Goal: Answer question/provide support

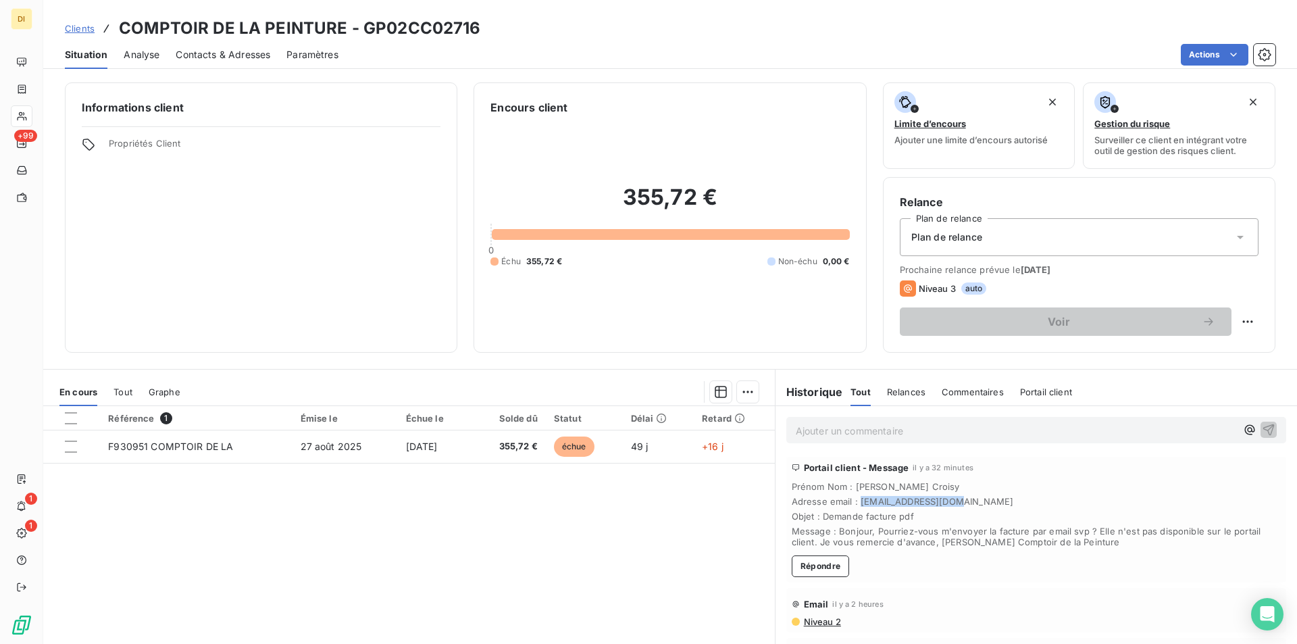
drag, startPoint x: 855, startPoint y: 499, endPoint x: 957, endPoint y: 497, distance: 101.4
click at [957, 497] on span "Adresse email : [EMAIL_ADDRESS][DOMAIN_NAME]" at bounding box center [1036, 501] width 489 height 11
copy span "[EMAIL_ADDRESS][DOMAIN_NAME]"
click at [941, 560] on div "Portail client - Message il y a 2 heures Prénom Nom : [PERSON_NAME] Adresse ema…" at bounding box center [1037, 520] width 500 height 126
click at [816, 568] on button "Répondre" at bounding box center [821, 566] width 58 height 22
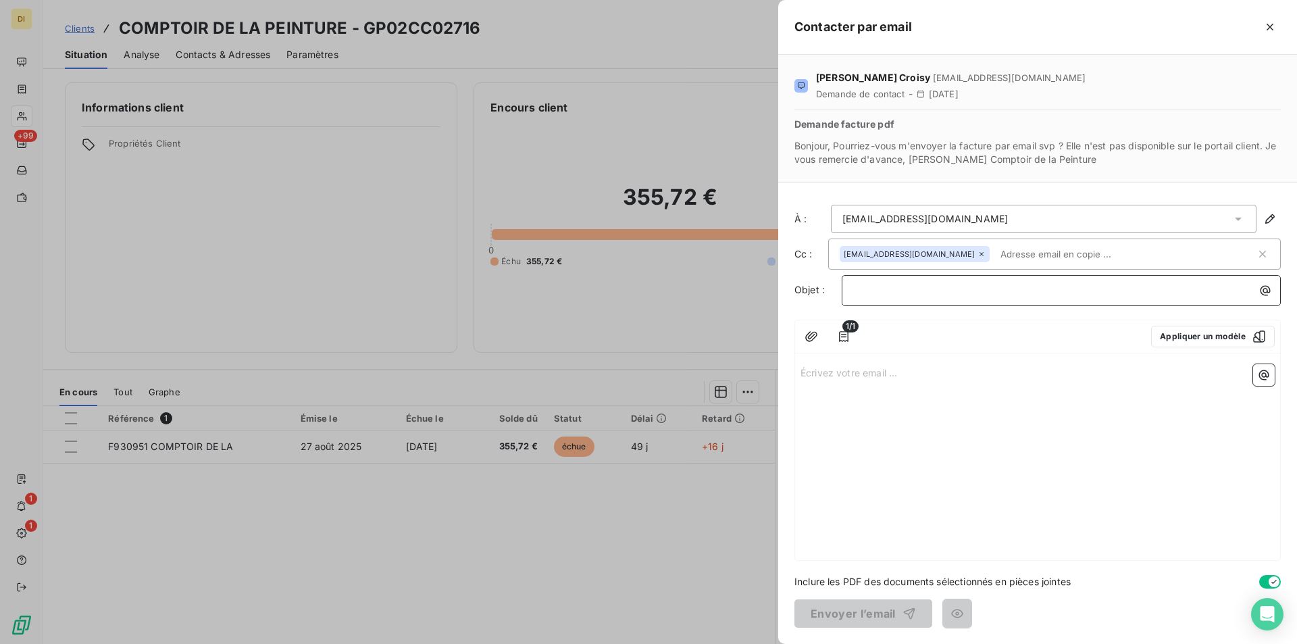
click at [891, 290] on p "﻿" at bounding box center [1064, 290] width 423 height 16
click at [879, 378] on p "Écrivez votre email ... ﻿" at bounding box center [1038, 372] width 474 height 16
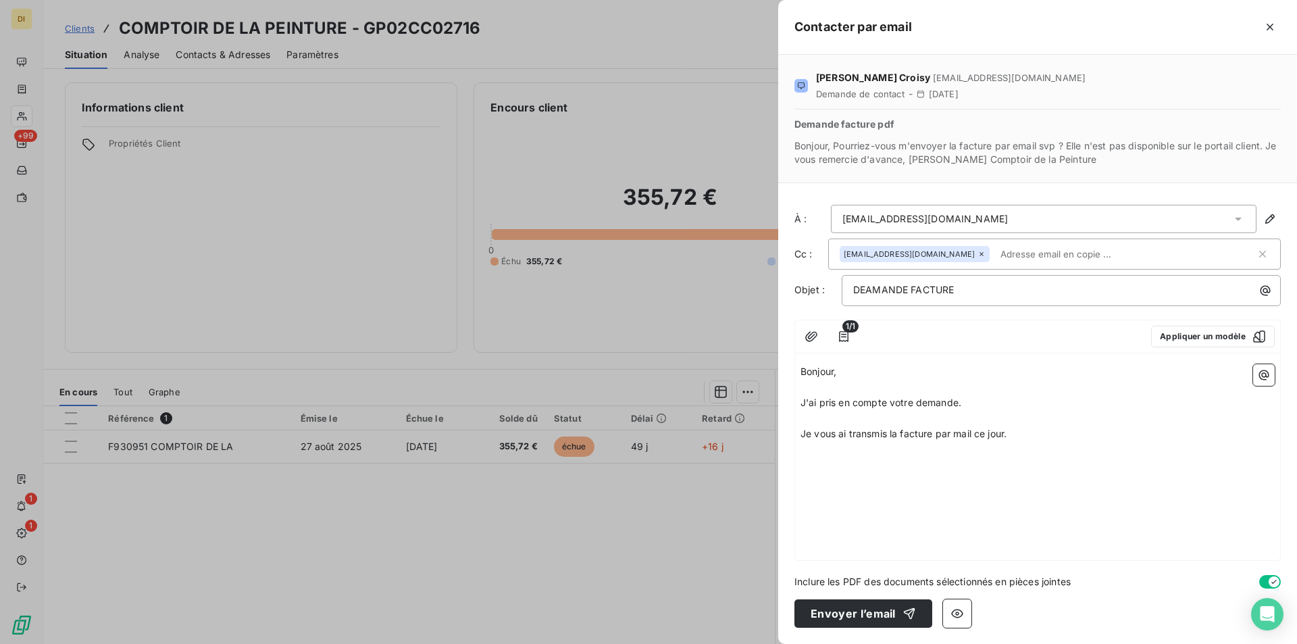
click at [975, 459] on div "Bonjour, ﻿ J'ai pris en compte votre demande. ﻿ Je vous ai transmis la facture …" at bounding box center [1037, 459] width 485 height 201
click at [1018, 437] on p "Je vous ai transmis la facture par mail ce jour." at bounding box center [1038, 434] width 474 height 16
click at [805, 334] on icon "button" at bounding box center [812, 337] width 14 height 14
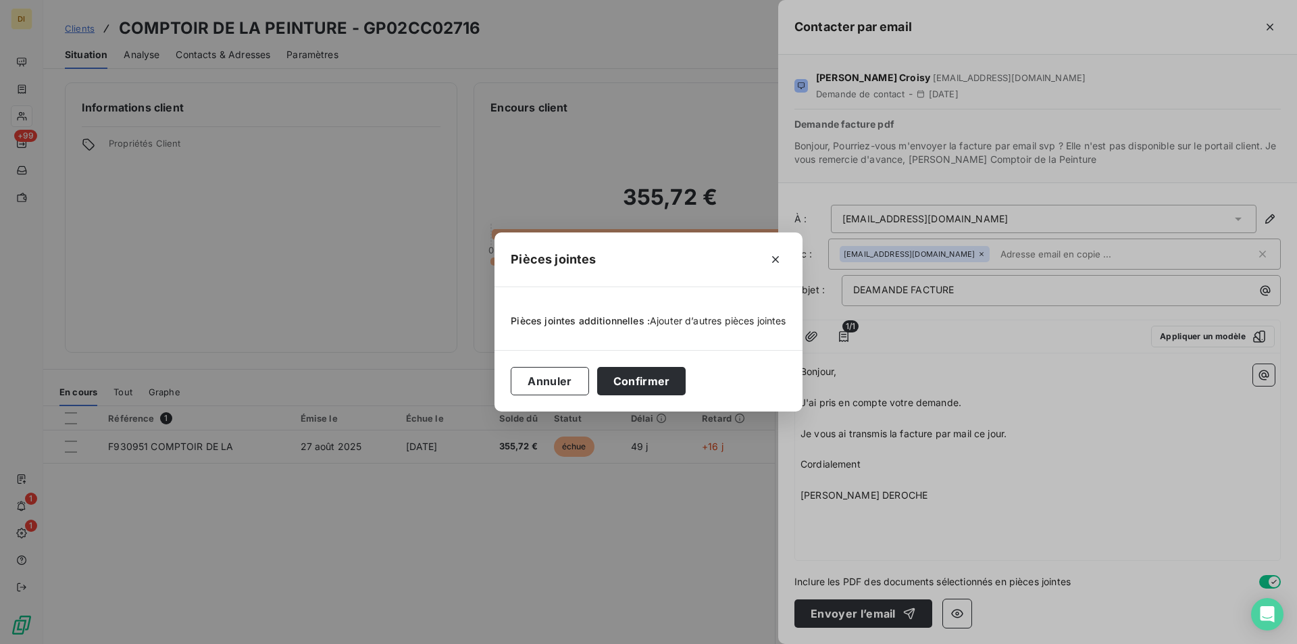
click at [747, 315] on span "Ajouter d’autres pièces jointes" at bounding box center [718, 320] width 136 height 11
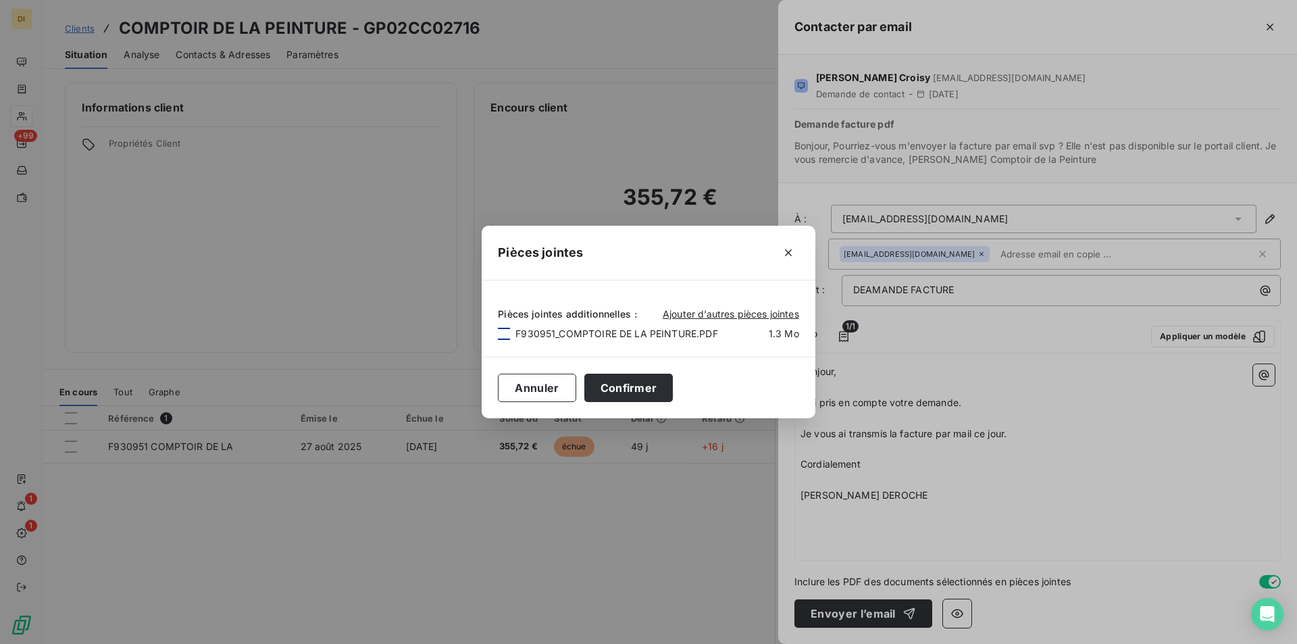
click at [507, 330] on div at bounding box center [504, 334] width 12 height 12
click at [644, 390] on button "Confirmer" at bounding box center [629, 388] width 89 height 28
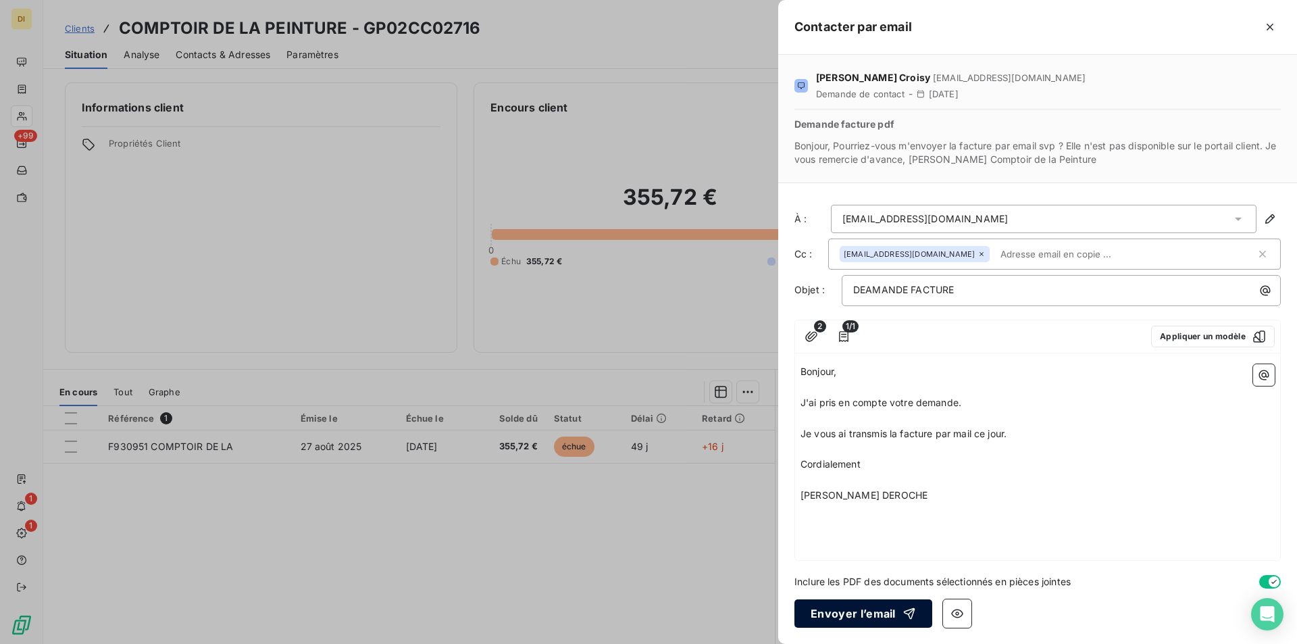
click at [867, 615] on button "Envoyer l’email" at bounding box center [864, 613] width 138 height 28
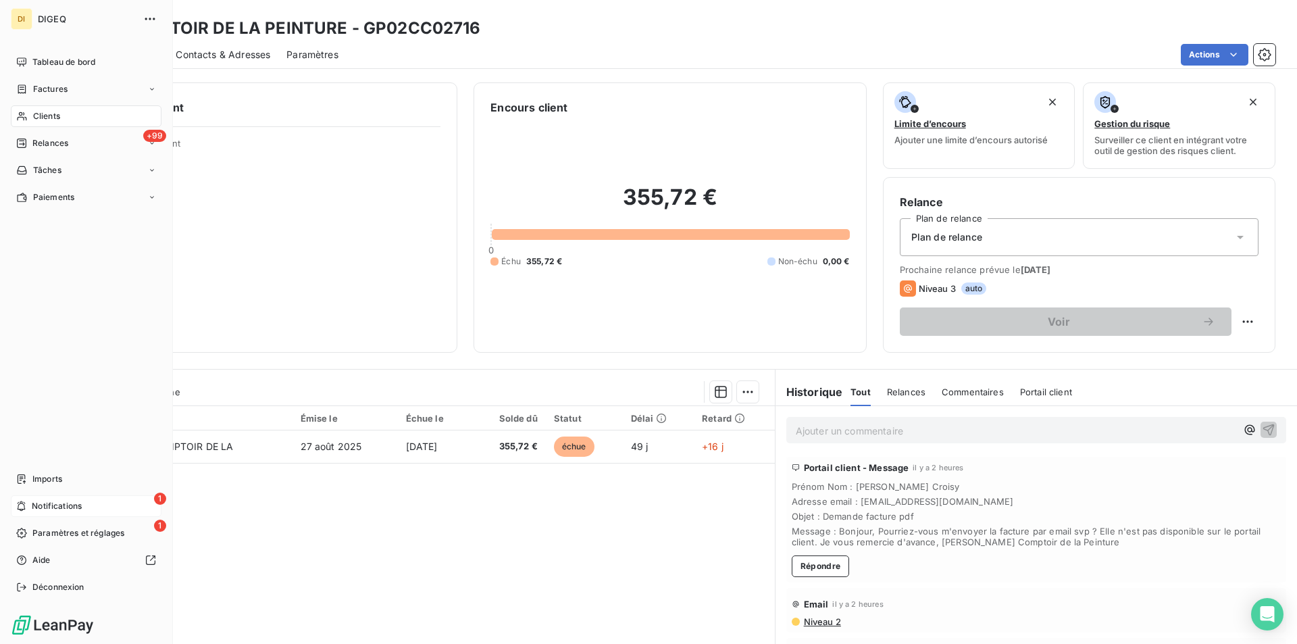
click at [64, 506] on span "Notifications" at bounding box center [57, 506] width 50 height 12
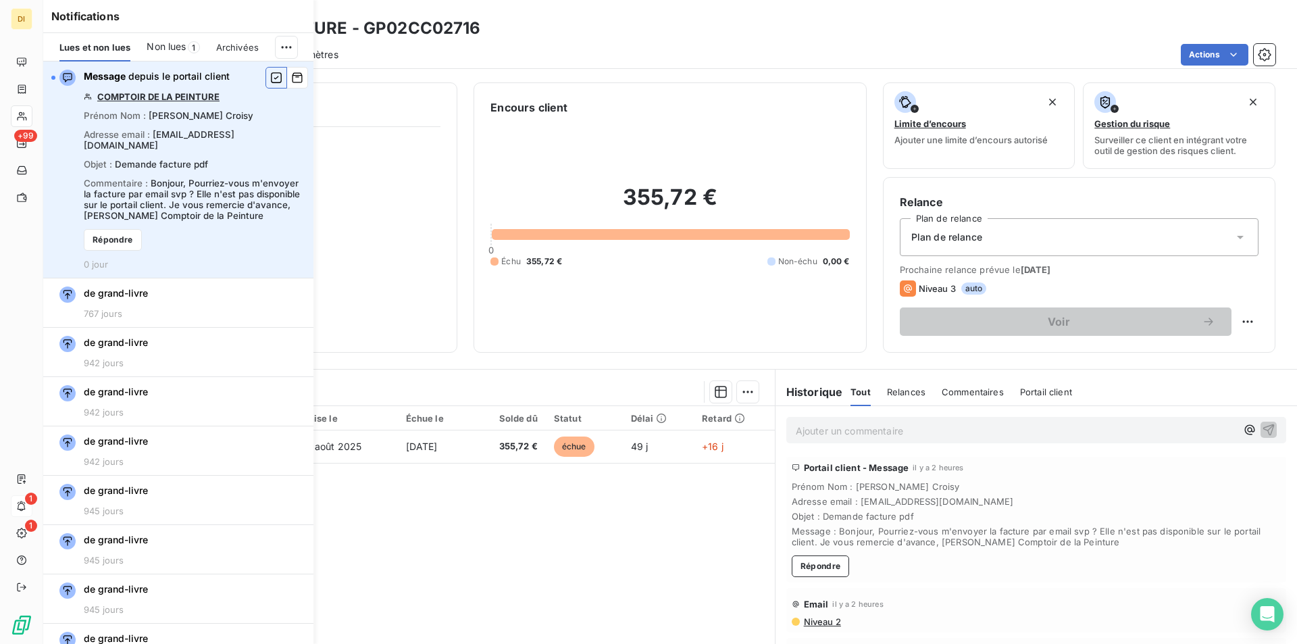
click at [270, 74] on icon "button" at bounding box center [276, 78] width 12 height 14
click at [110, 236] on button "Répondre" at bounding box center [113, 240] width 58 height 22
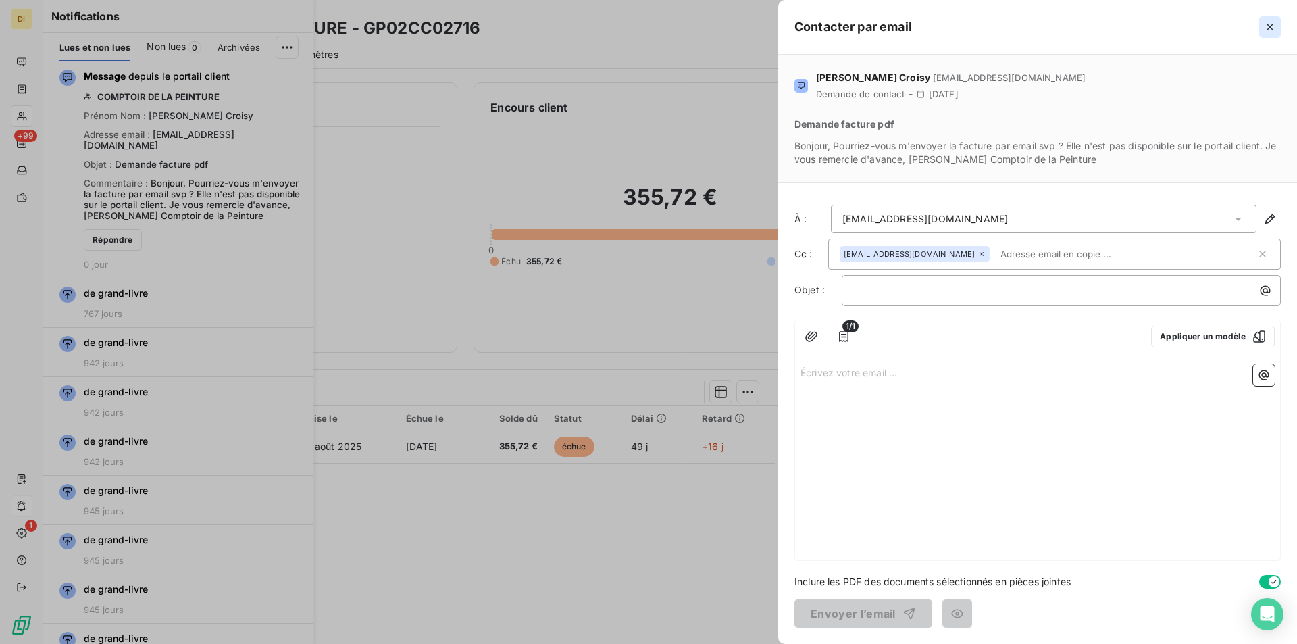
click at [1274, 23] on icon "button" at bounding box center [1271, 27] width 14 height 14
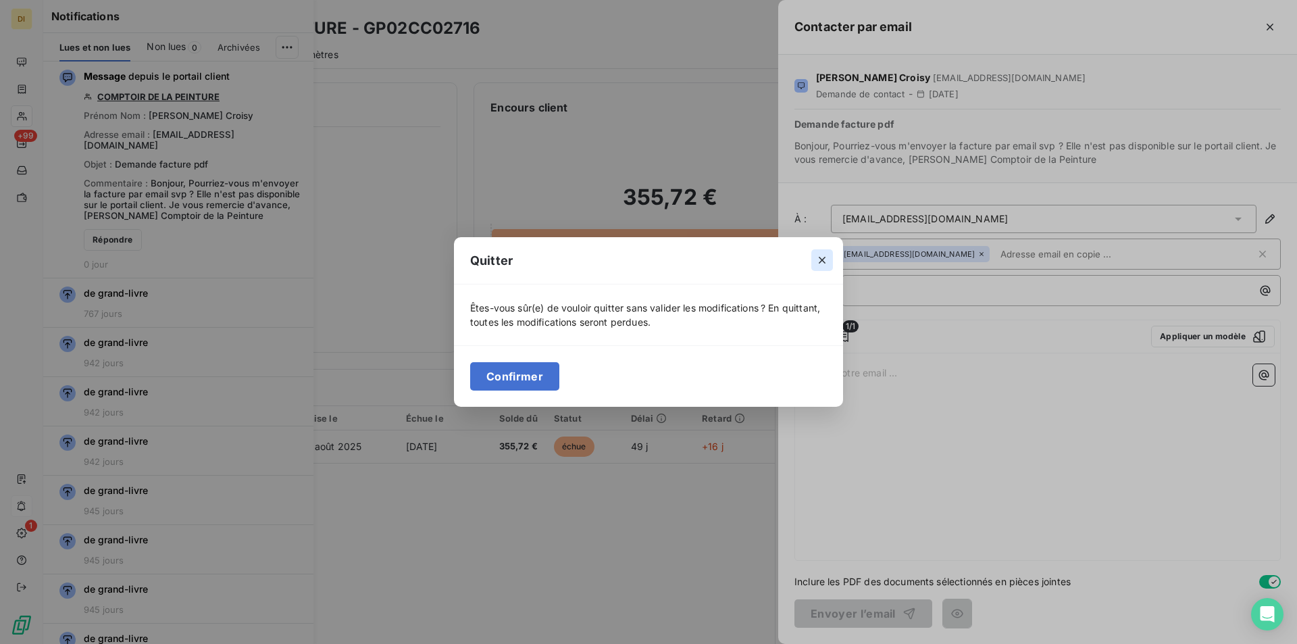
click at [822, 259] on icon "button" at bounding box center [823, 260] width 14 height 14
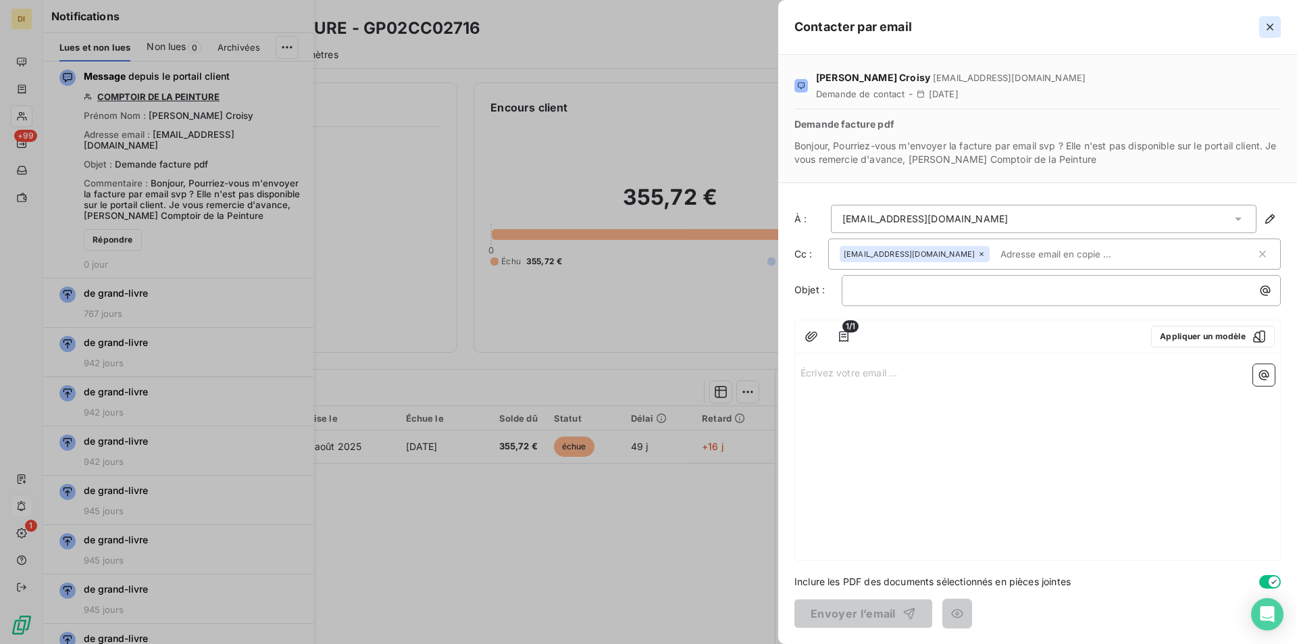
click at [1268, 31] on icon "button" at bounding box center [1271, 27] width 14 height 14
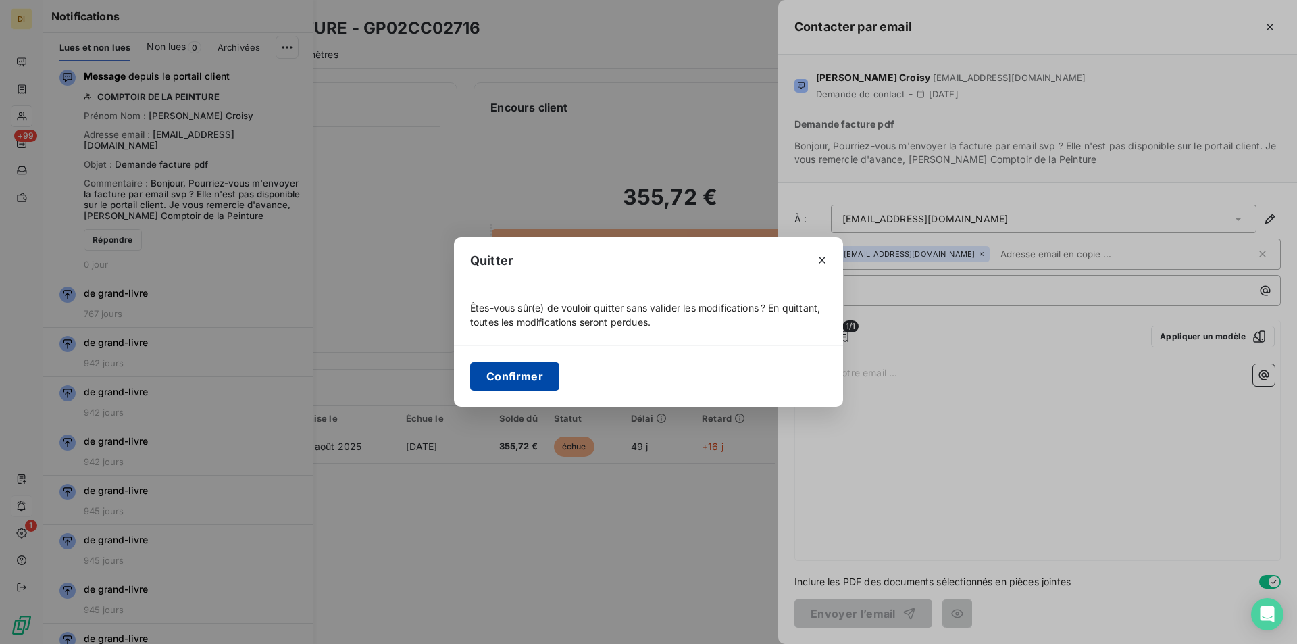
click at [526, 372] on button "Confirmer" at bounding box center [514, 376] width 89 height 28
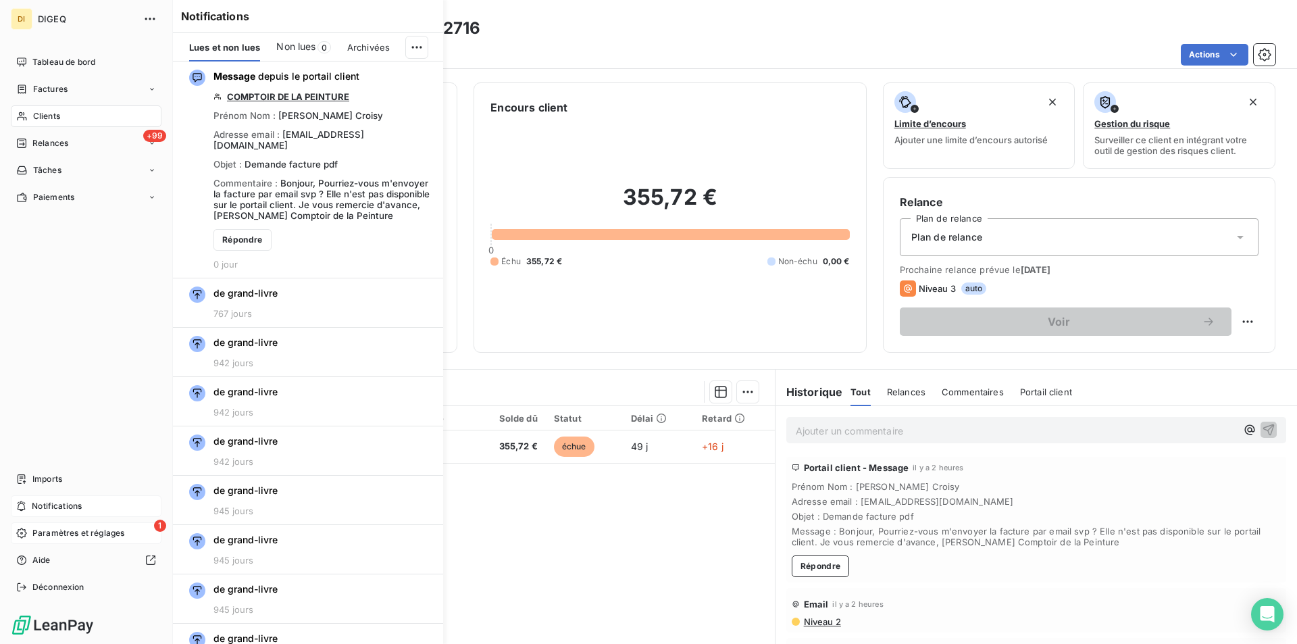
click at [102, 534] on span "Paramètres et réglages" at bounding box center [78, 533] width 92 height 12
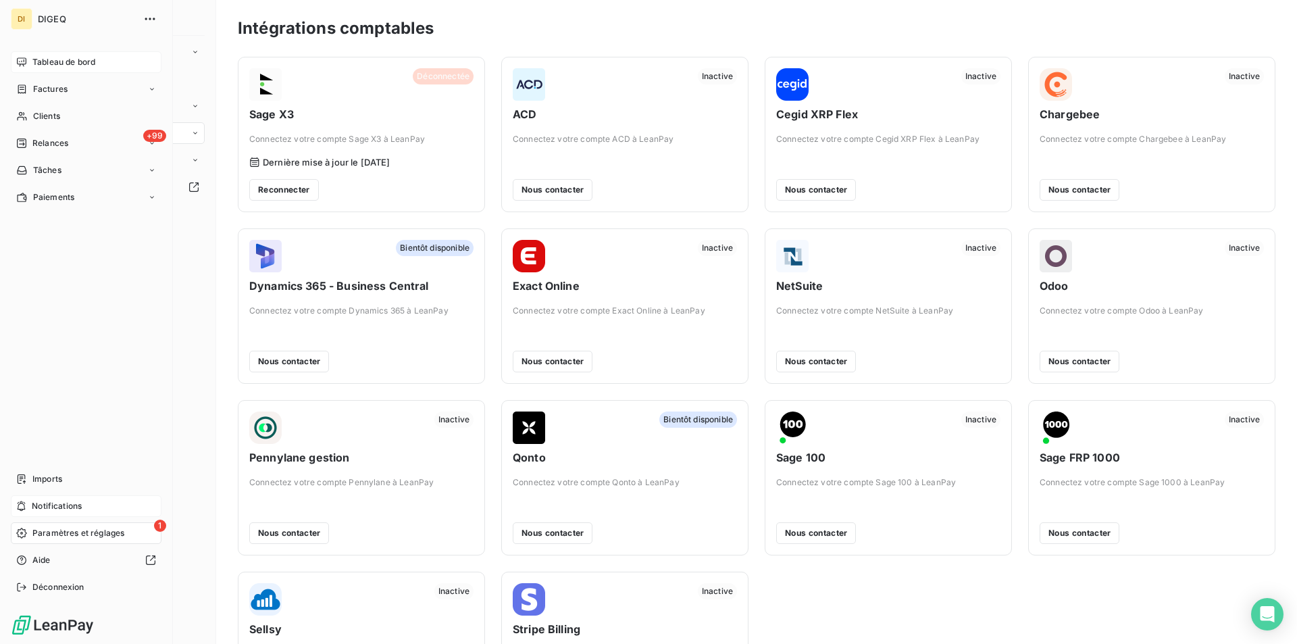
click at [46, 59] on span "Tableau de bord" at bounding box center [63, 62] width 63 height 12
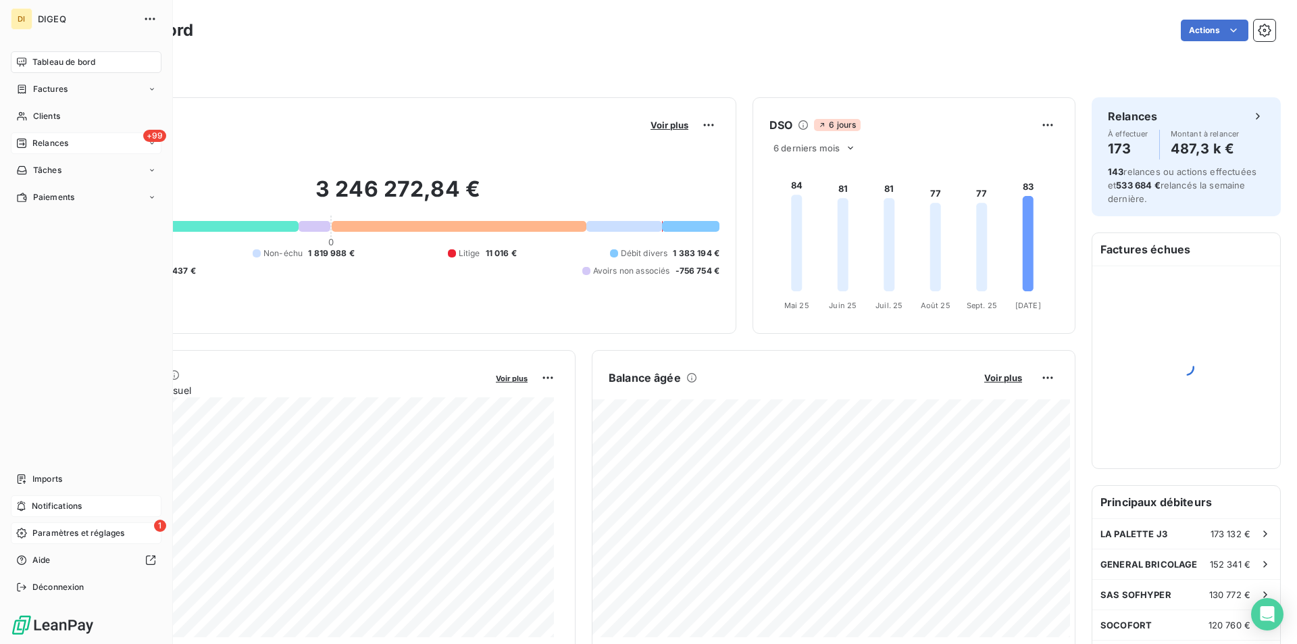
click at [28, 137] on div "Relances" at bounding box center [42, 143] width 52 height 12
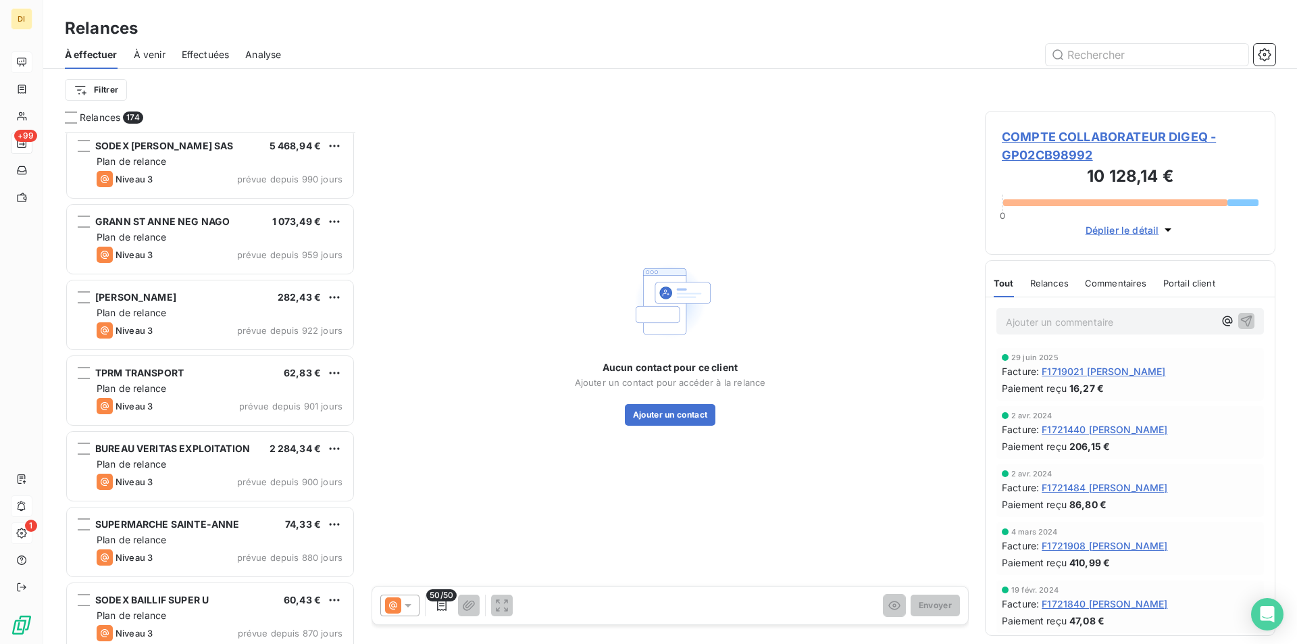
scroll to position [812, 0]
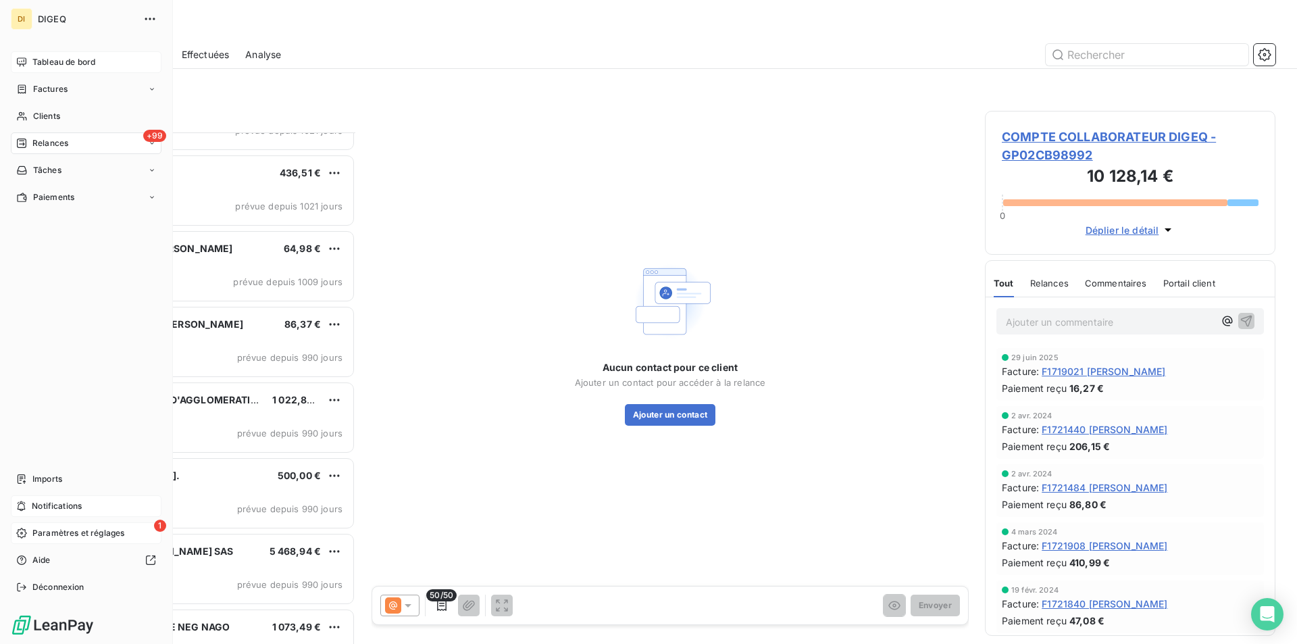
click at [39, 62] on span "Tableau de bord" at bounding box center [63, 62] width 63 height 12
